Goal: Task Accomplishment & Management: Complete application form

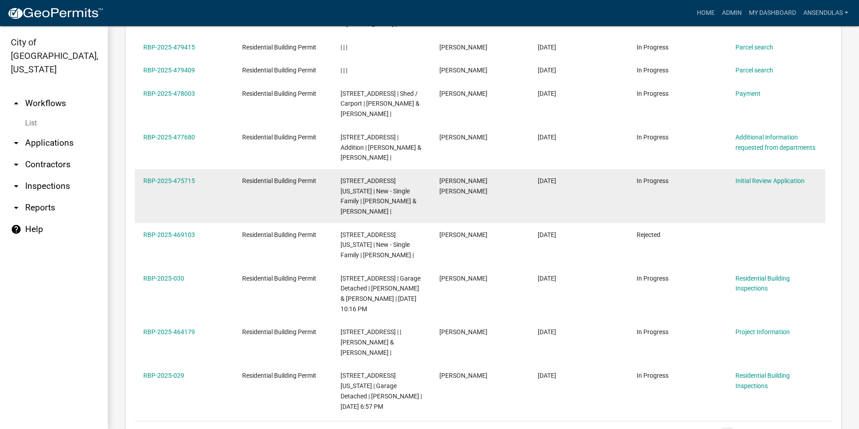
scroll to position [584, 0]
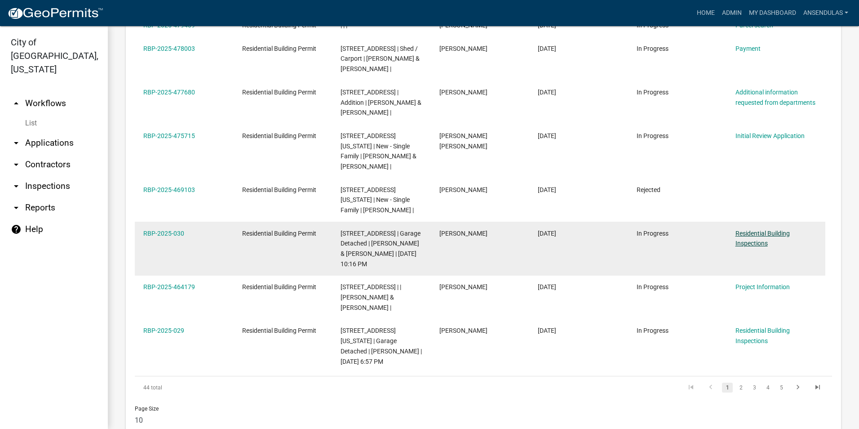
click at [761, 236] on link "Residential Building Inspections" at bounding box center [763, 239] width 54 height 18
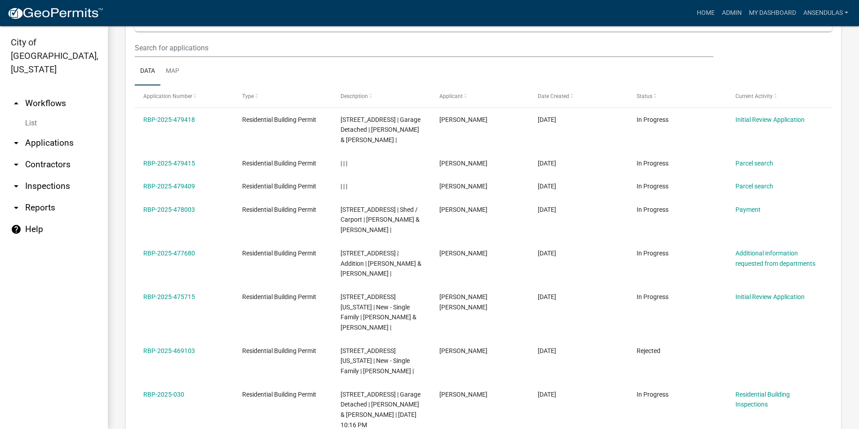
scroll to position [584, 0]
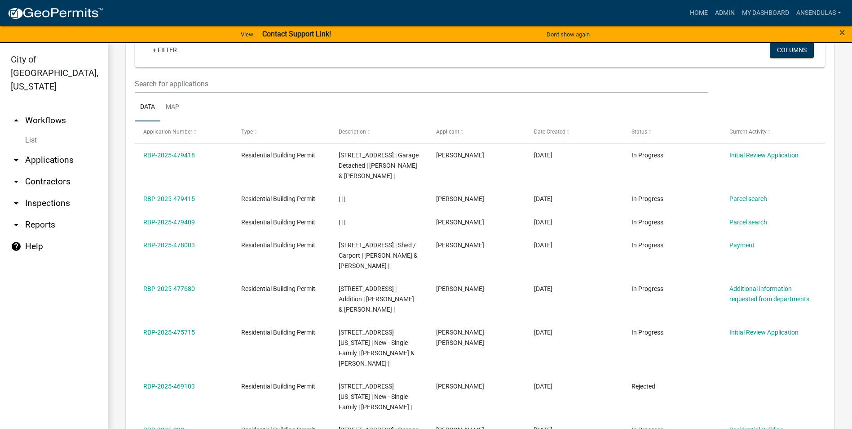
scroll to position [449, 0]
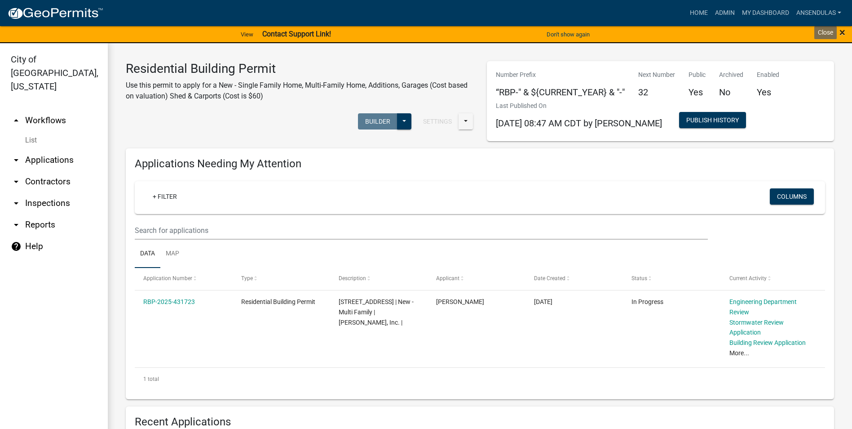
click at [843, 33] on span "×" at bounding box center [843, 32] width 6 height 13
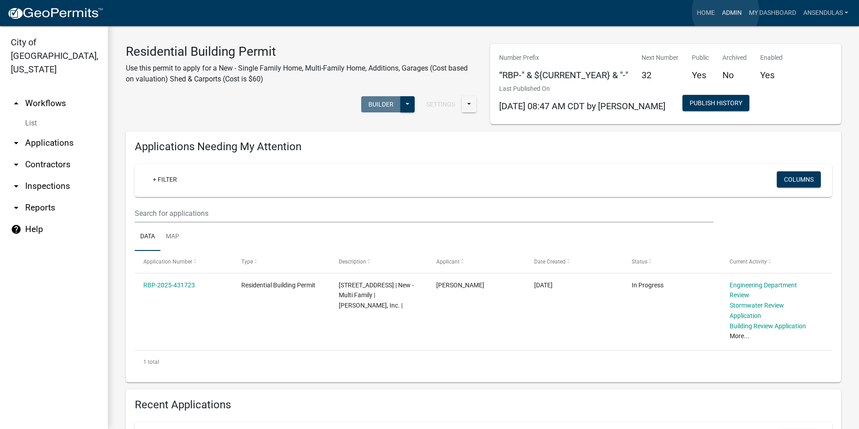
click at [726, 12] on link "Admin" at bounding box center [732, 12] width 27 height 17
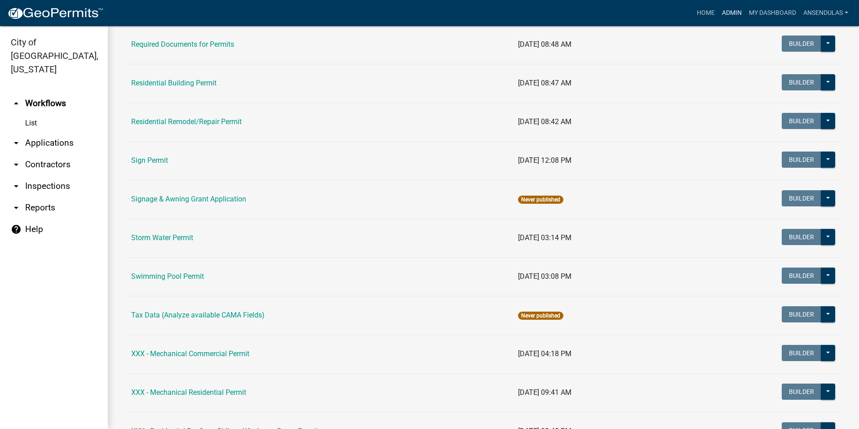
scroll to position [674, 0]
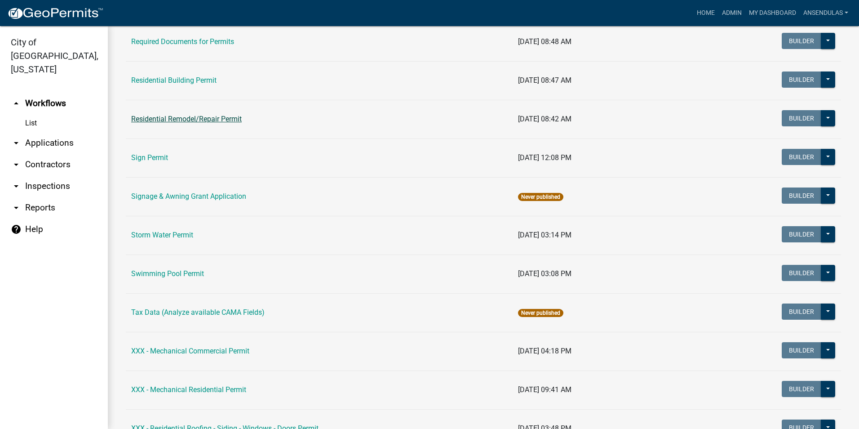
click at [173, 118] on link "Residential Remodel/Repair Permit" at bounding box center [186, 119] width 111 height 9
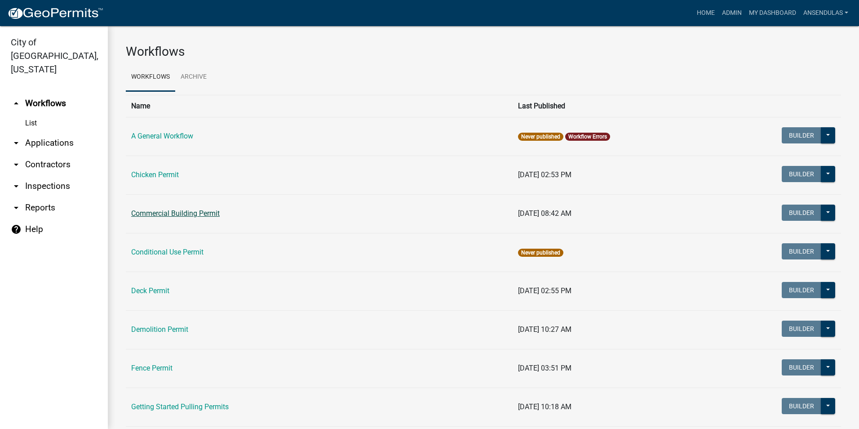
click at [190, 214] on link "Commercial Building Permit" at bounding box center [175, 213] width 89 height 9
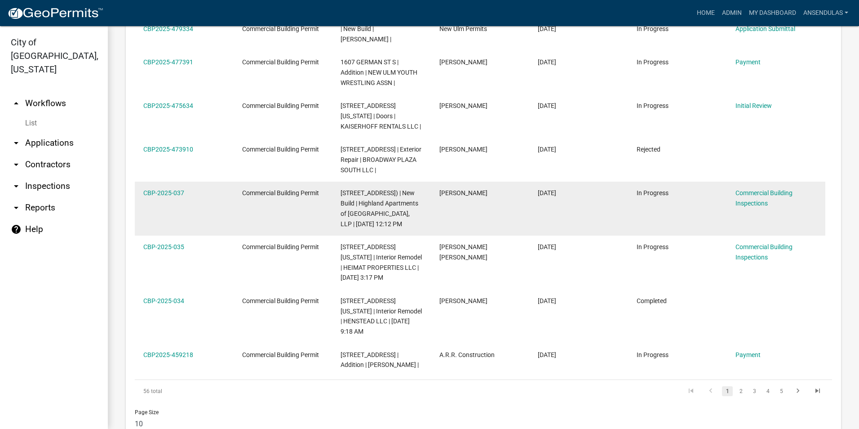
scroll to position [591, 0]
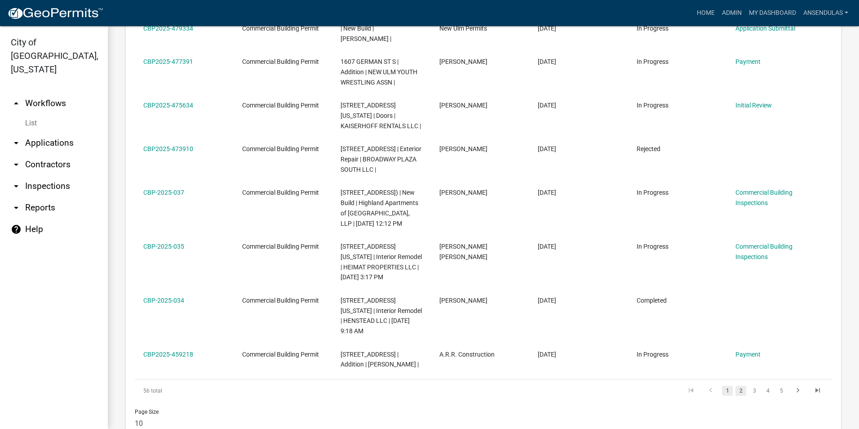
click at [736, 386] on link "2" at bounding box center [741, 391] width 11 height 10
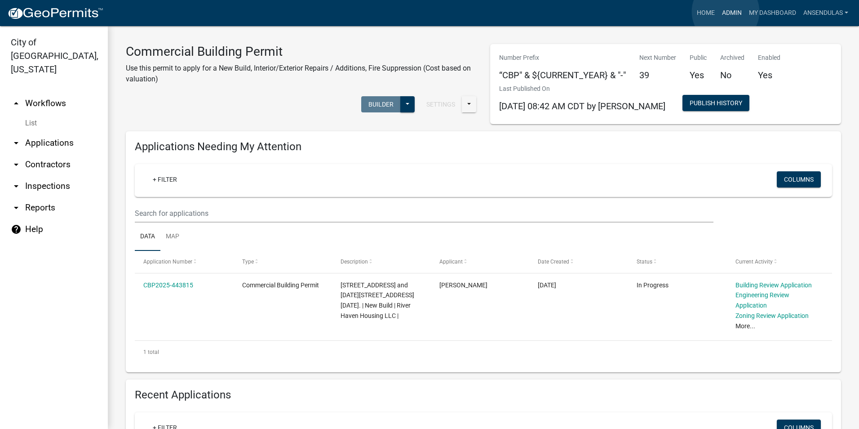
click at [726, 12] on link "Admin" at bounding box center [732, 12] width 27 height 17
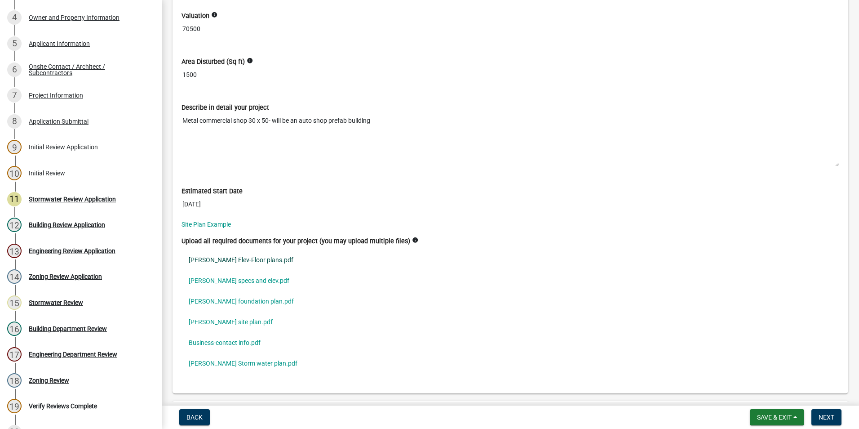
scroll to position [2786, 0]
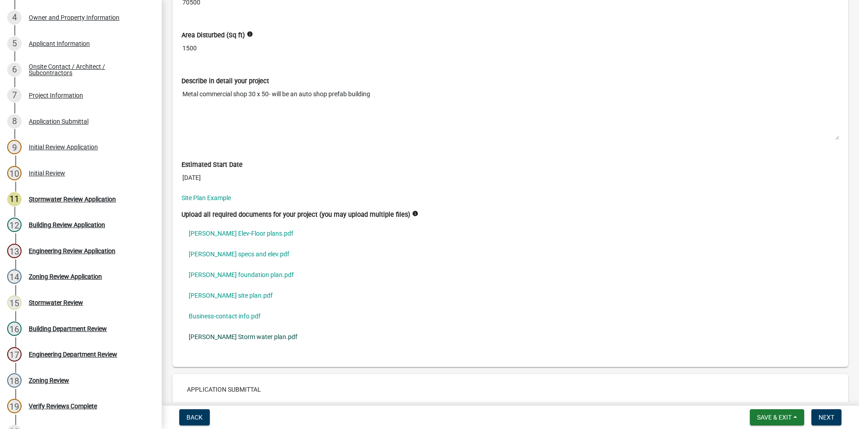
click at [259, 338] on link "[PERSON_NAME] Storm water plan.pdf" at bounding box center [511, 336] width 658 height 21
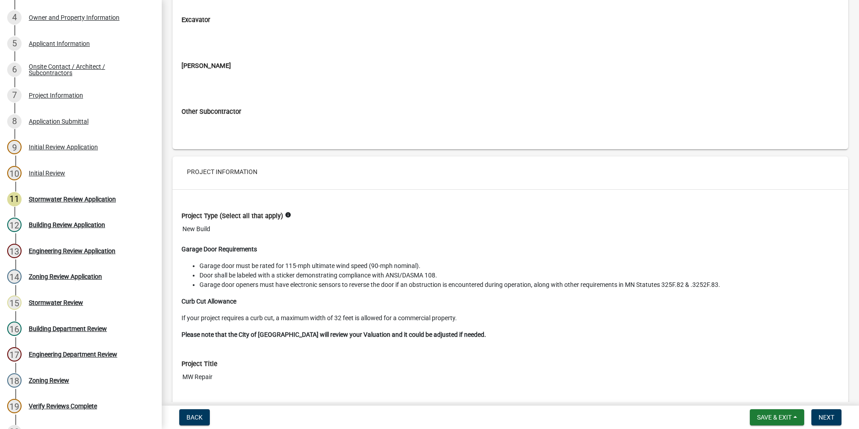
scroll to position [2680, 0]
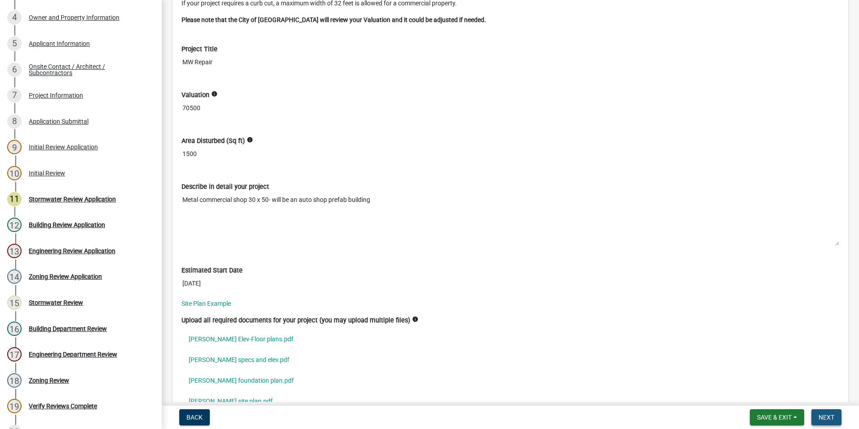
click at [827, 421] on span "Next" at bounding box center [827, 416] width 16 height 7
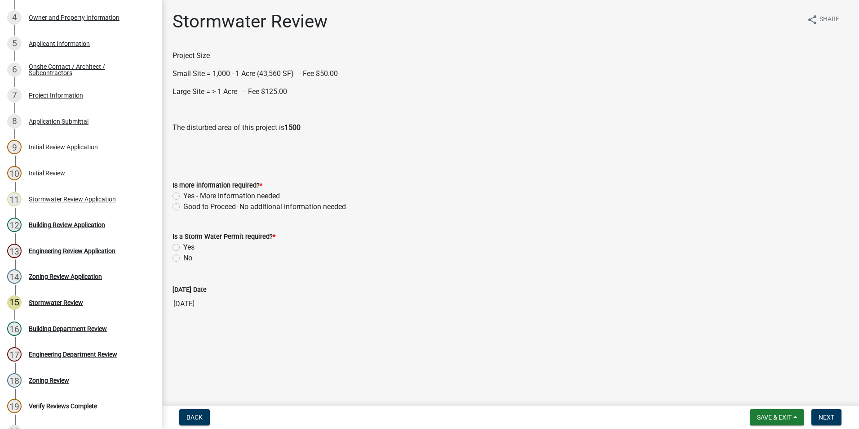
click at [183, 207] on label "Good to Proceed- No additional information needed" at bounding box center [264, 206] width 163 height 11
click at [183, 207] on input "Good to Proceed- No additional information needed" at bounding box center [186, 204] width 6 height 6
radio input "true"
click at [183, 246] on label "Yes" at bounding box center [188, 247] width 11 height 11
click at [183, 246] on input "Yes" at bounding box center [186, 245] width 6 height 6
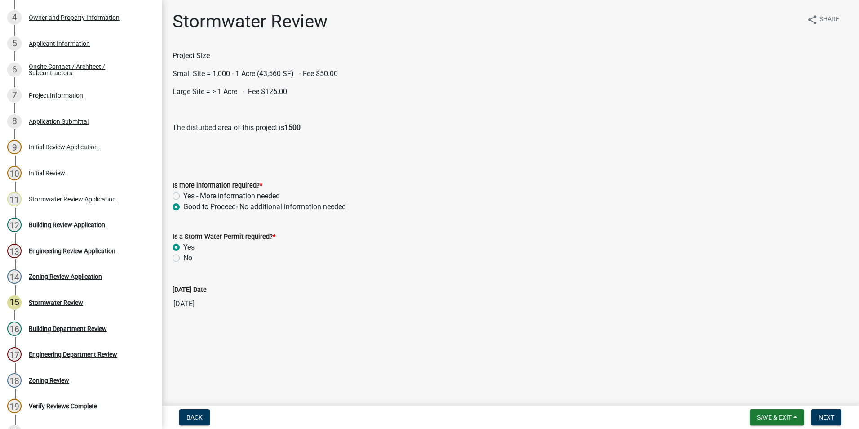
radio input "true"
click at [183, 302] on label "Small Site" at bounding box center [199, 298] width 32 height 11
click at [183, 299] on input "Small Site" at bounding box center [186, 296] width 6 height 6
radio input "true"
click at [822, 418] on span "Next" at bounding box center [827, 416] width 16 height 7
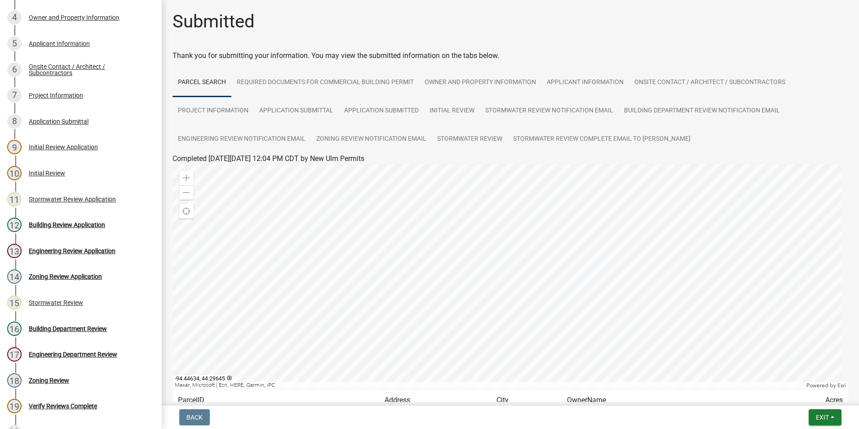
scroll to position [84, 0]
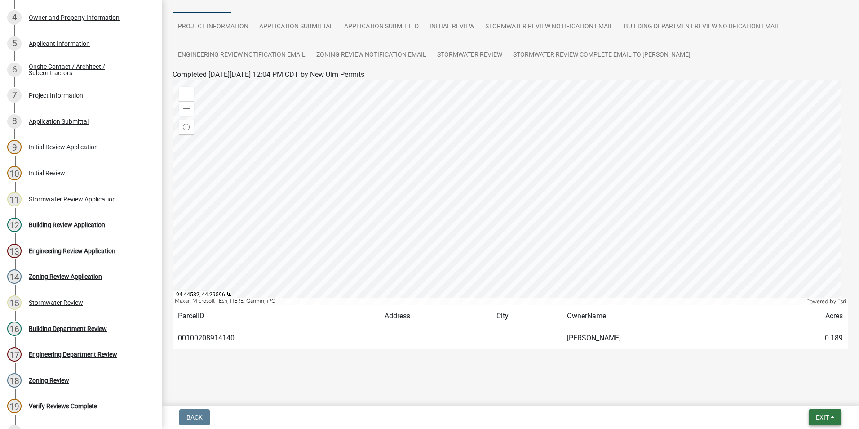
click at [824, 417] on span "Exit" at bounding box center [822, 416] width 13 height 7
click at [804, 393] on button "Save & Exit" at bounding box center [806, 394] width 72 height 22
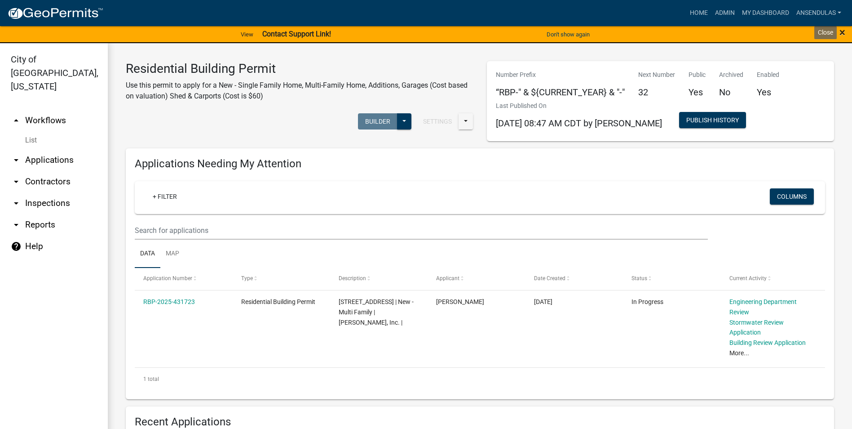
click at [843, 32] on span "×" at bounding box center [843, 32] width 6 height 13
